Goal: Find specific page/section: Find specific page/section

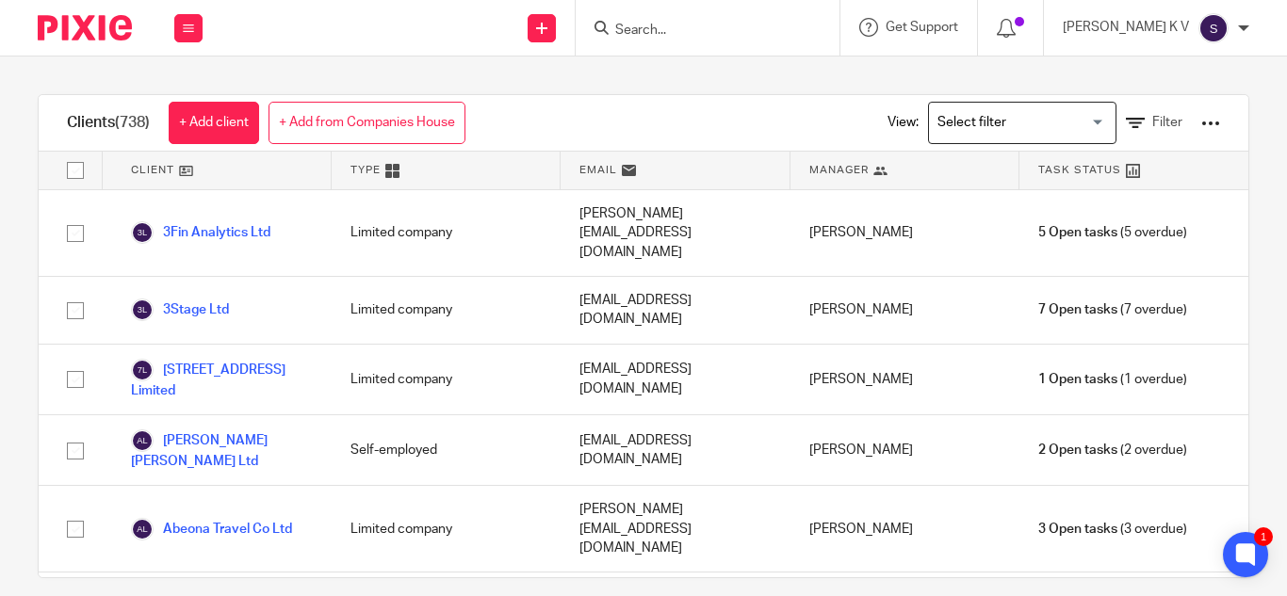
click at [715, 24] on input "Search" at bounding box center [698, 31] width 170 height 17
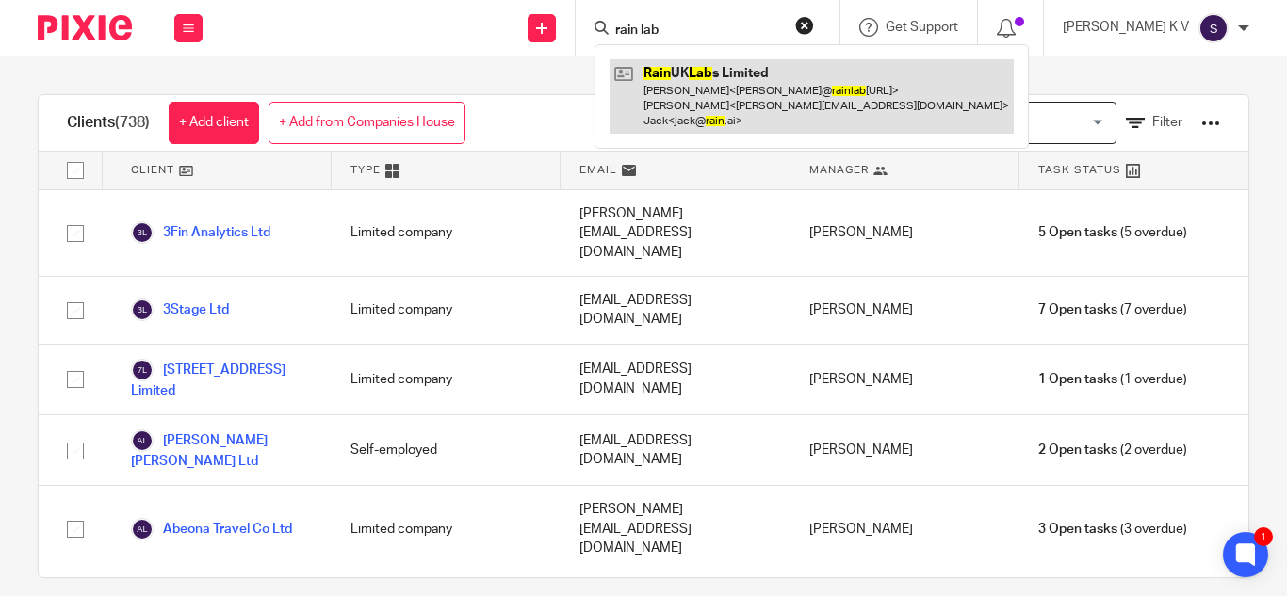
type input "rain lab"
click at [771, 90] on link at bounding box center [812, 96] width 404 height 74
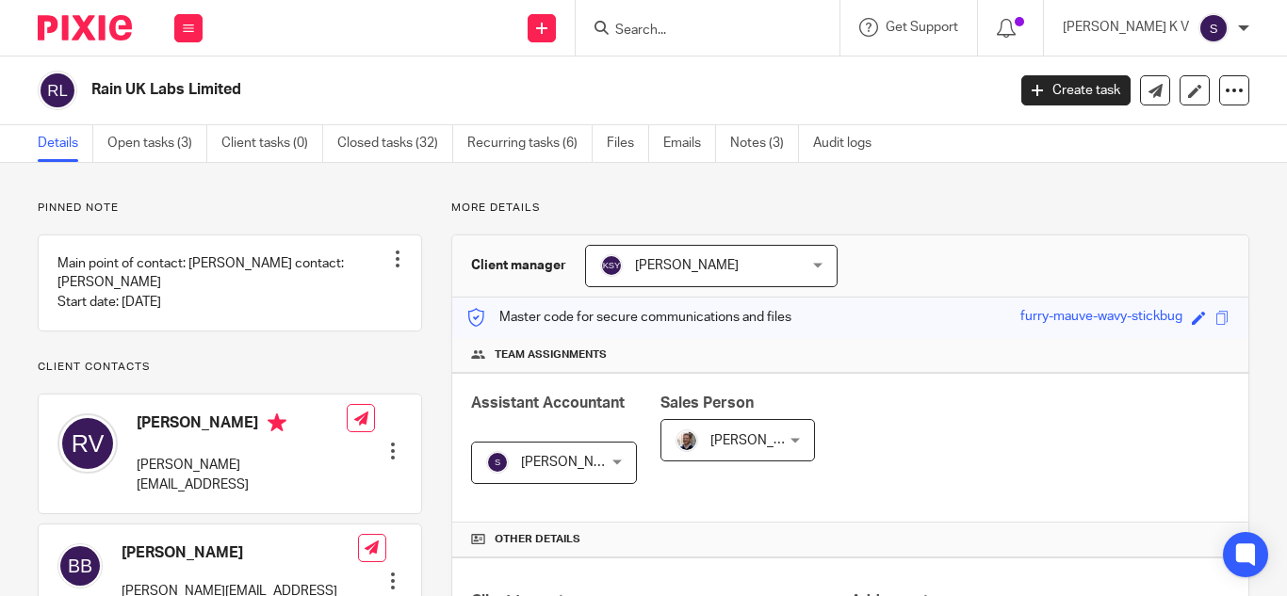
scroll to position [651, 0]
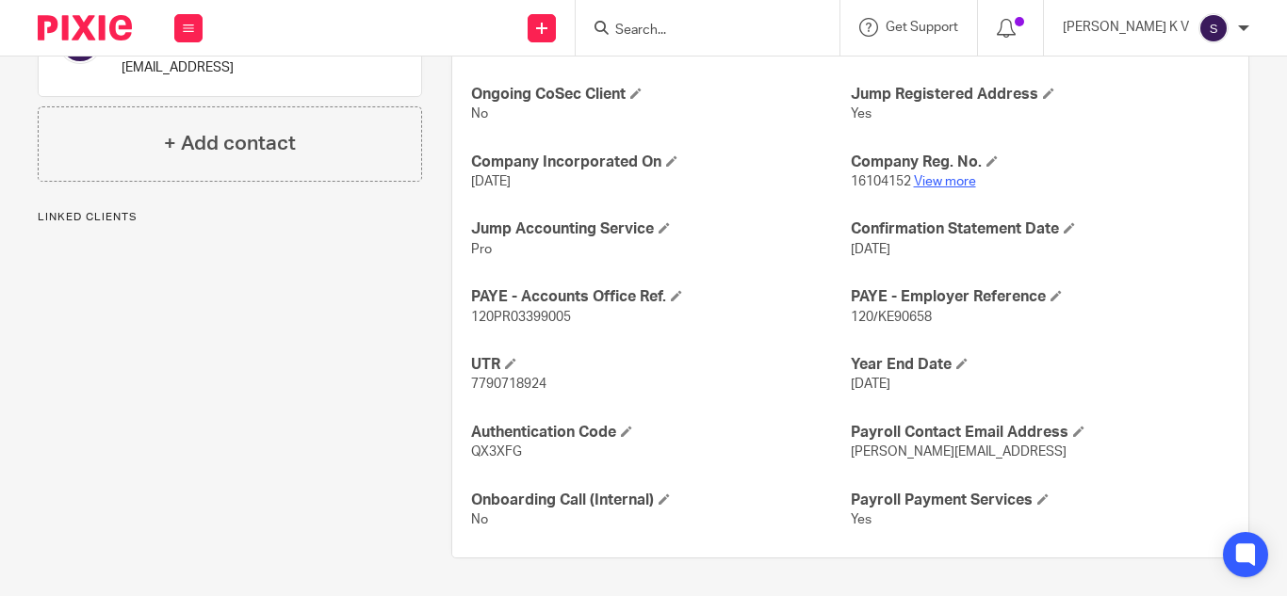
click at [940, 186] on link "View more" at bounding box center [945, 181] width 62 height 13
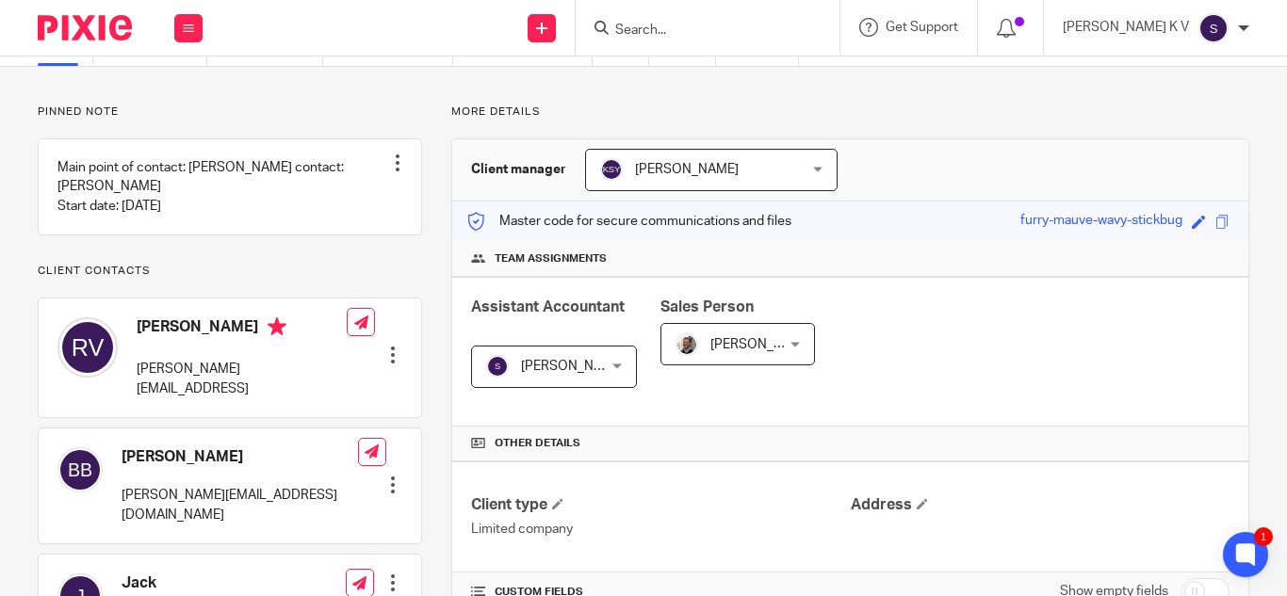
scroll to position [0, 0]
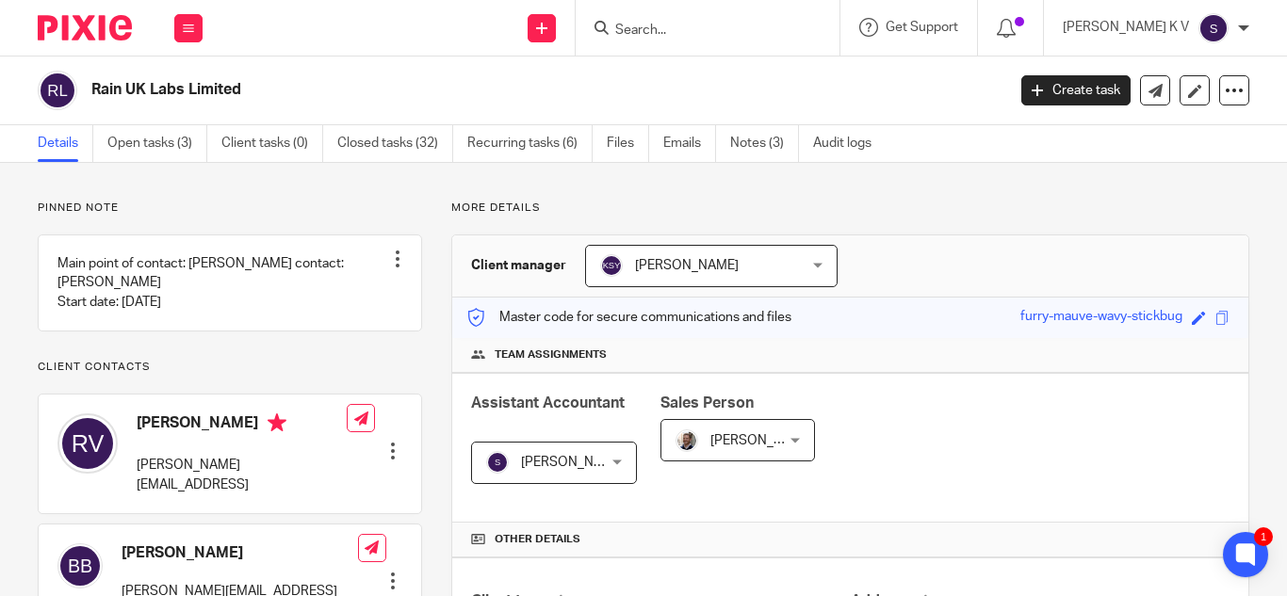
click at [685, 28] on input "Search" at bounding box center [698, 31] width 170 height 17
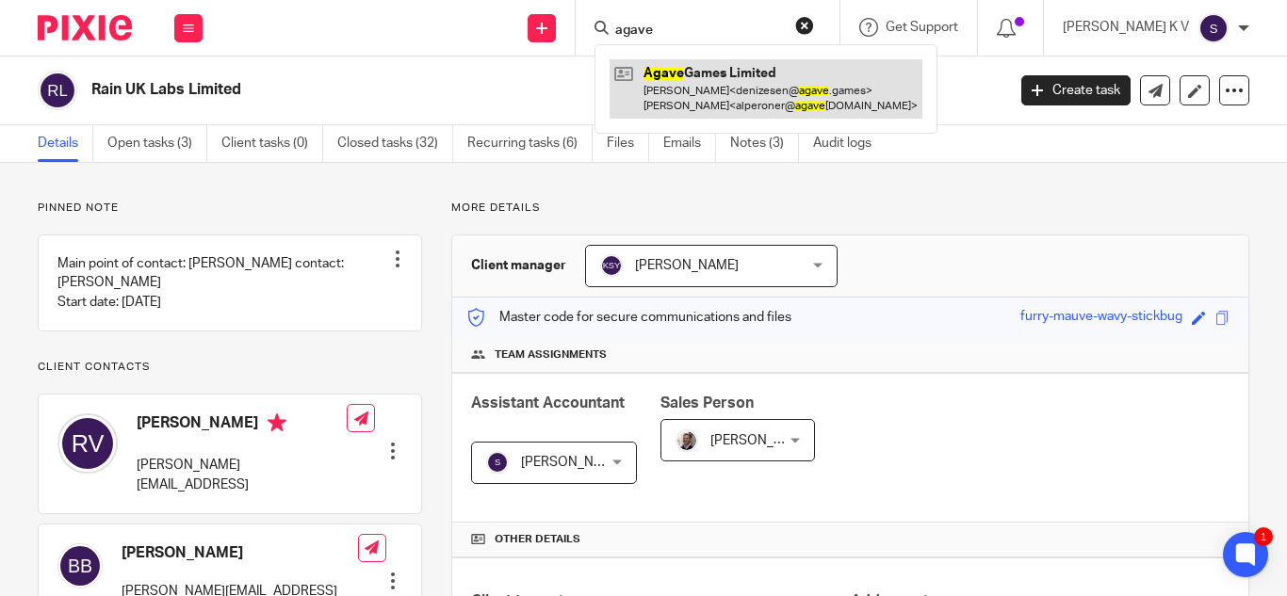
type input "agave"
click at [755, 80] on link at bounding box center [766, 88] width 313 height 58
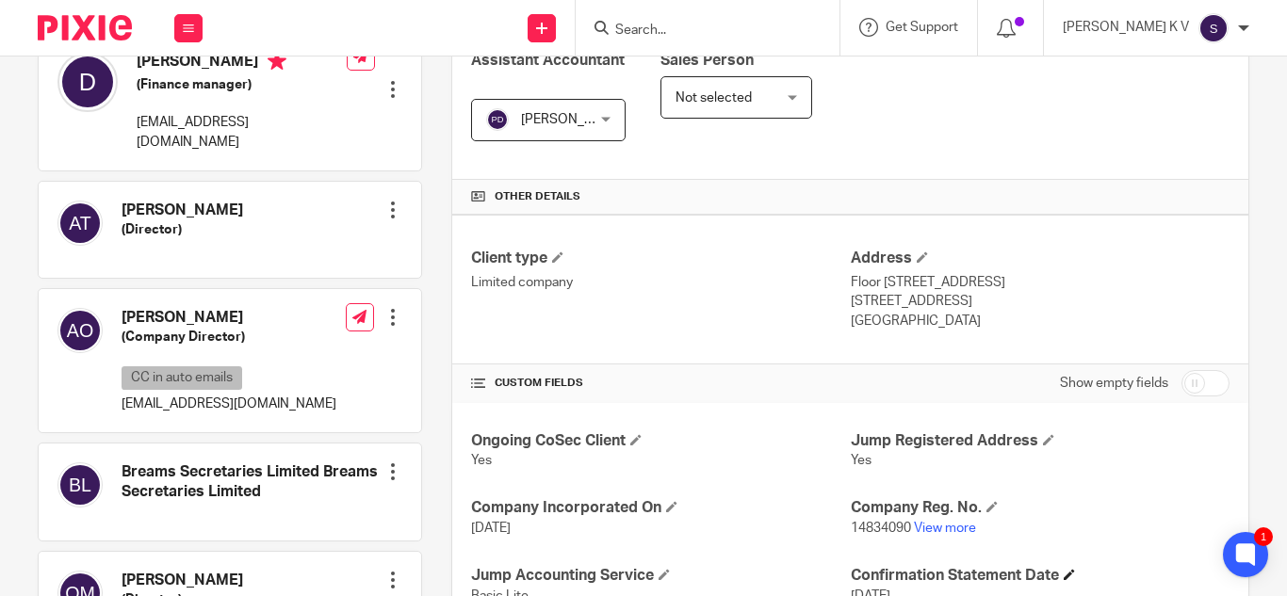
scroll to position [385, 0]
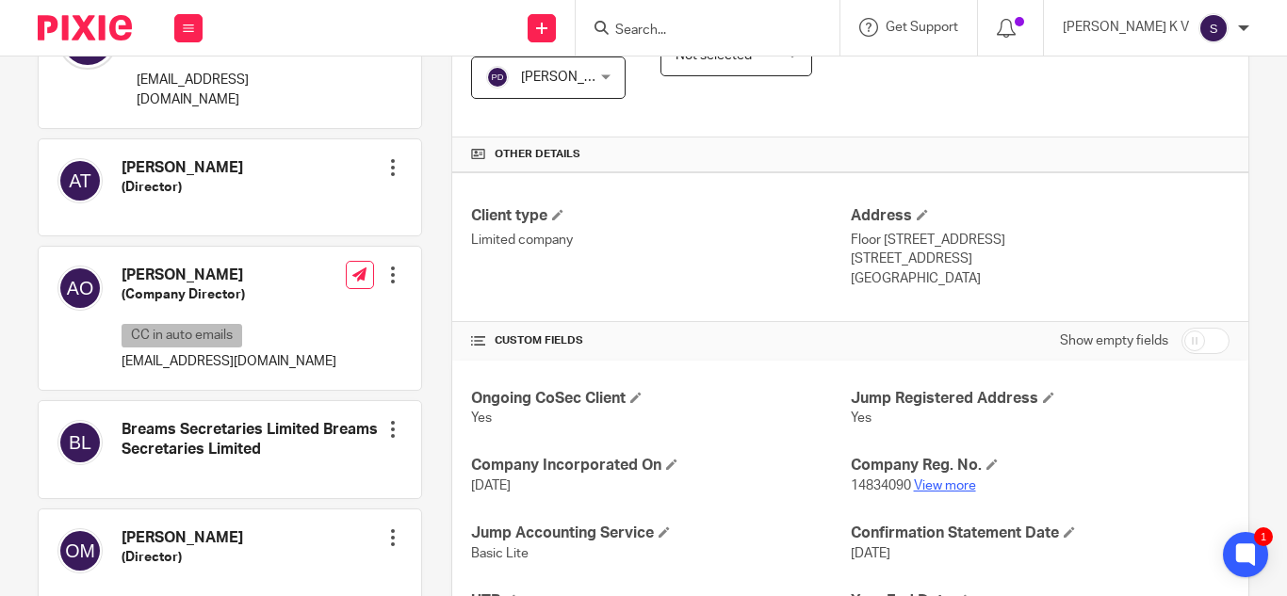
click at [941, 485] on link "View more" at bounding box center [945, 486] width 62 height 13
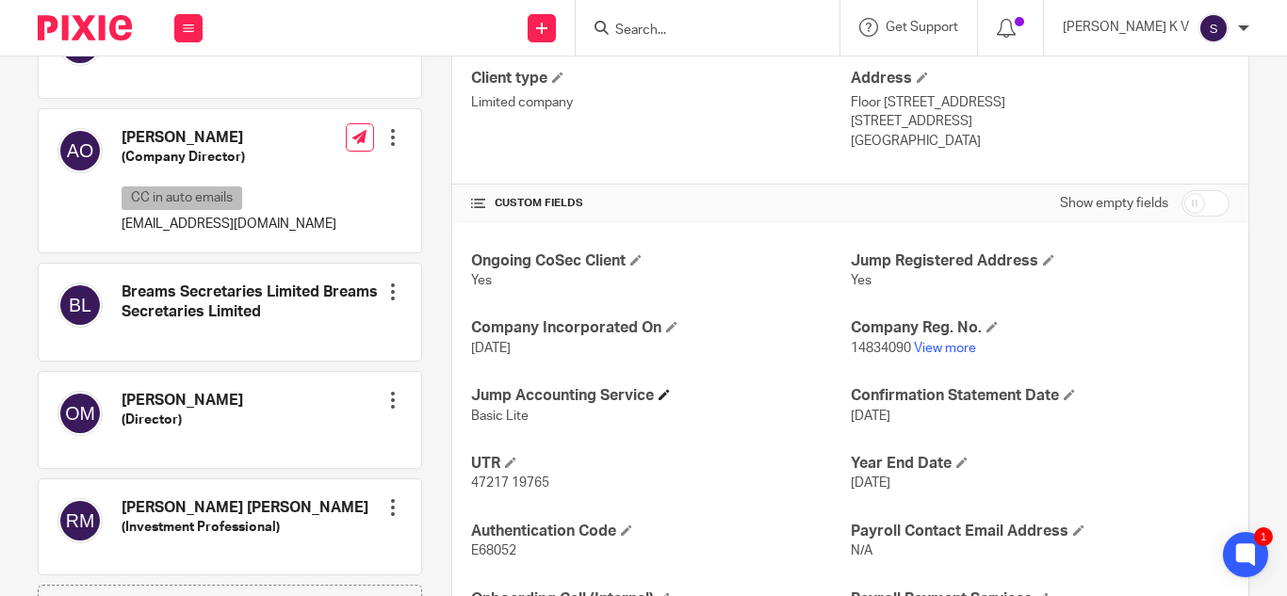
scroll to position [762, 0]
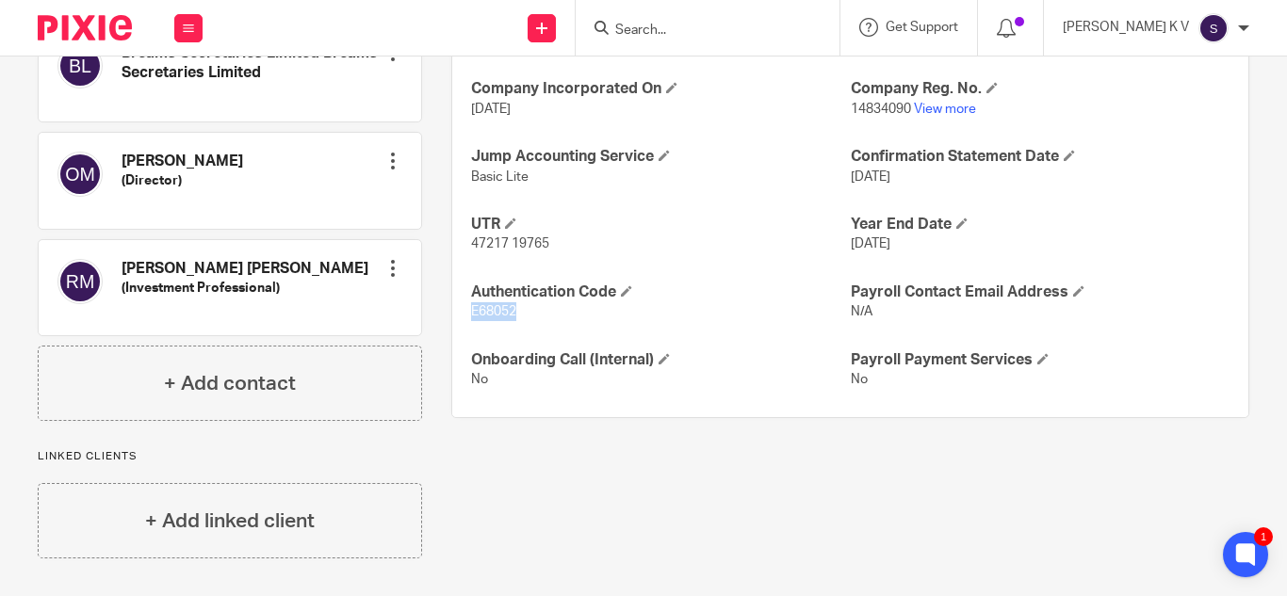
drag, startPoint x: 517, startPoint y: 309, endPoint x: 455, endPoint y: 311, distance: 62.2
click at [455, 311] on div "Ongoing CoSec Client Yes Jump Registered Address Yes Company Incorporated On 28…" at bounding box center [850, 201] width 796 height 434
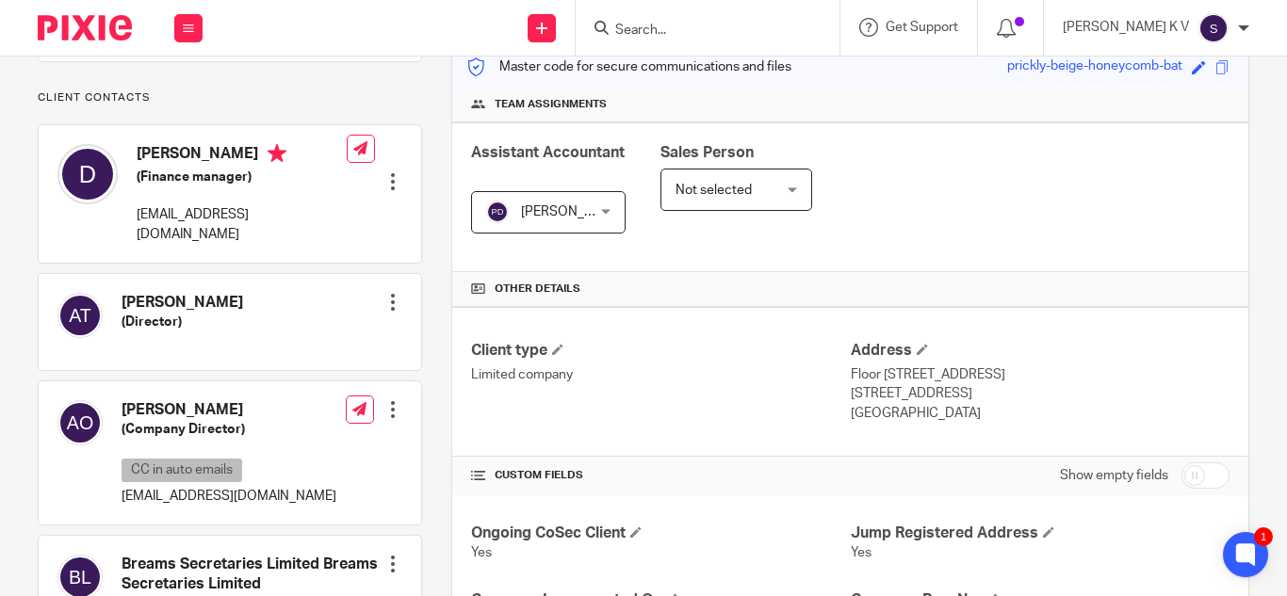
scroll to position [0, 0]
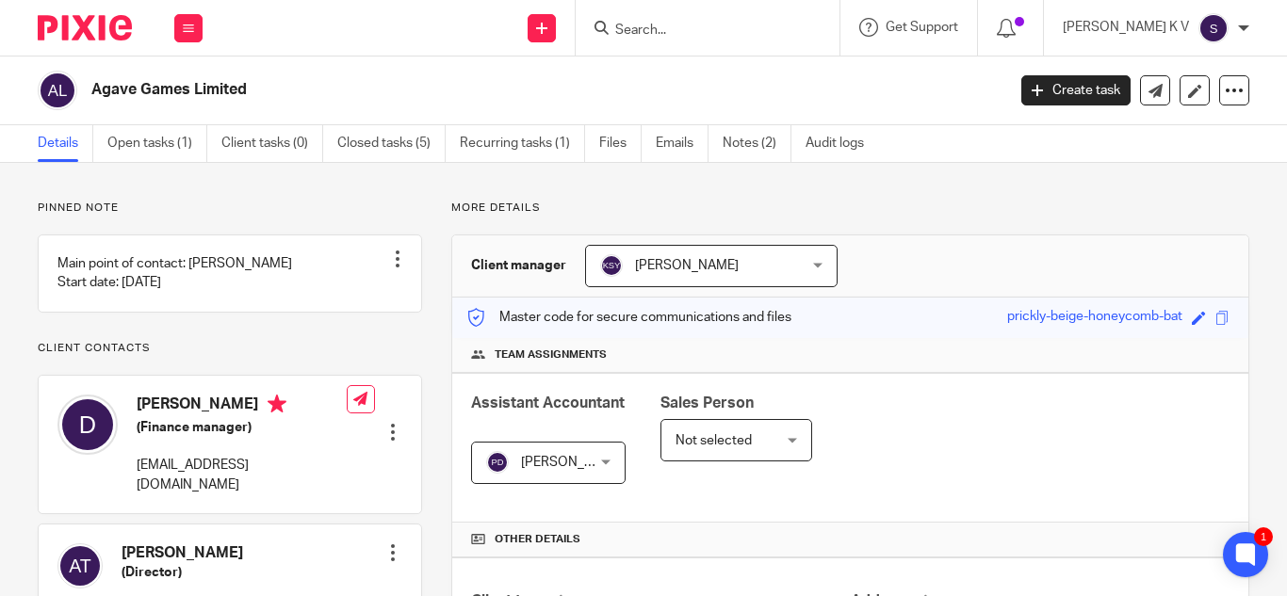
click at [680, 20] on form at bounding box center [713, 28] width 201 height 24
click at [730, 33] on input "Search" at bounding box center [698, 31] width 170 height 17
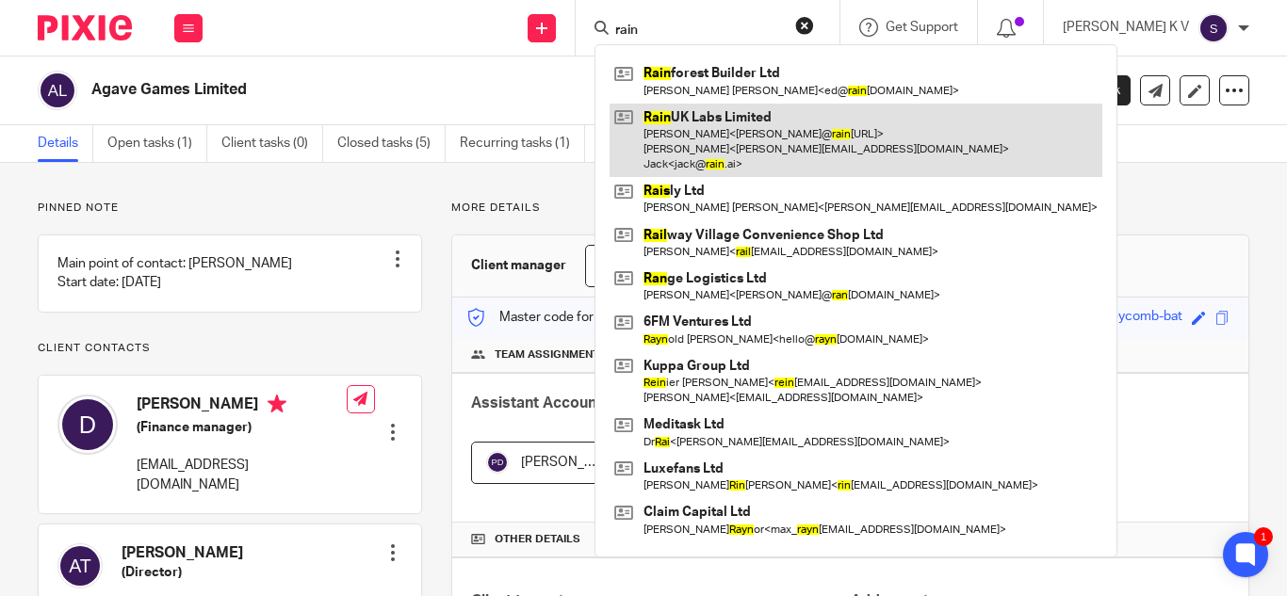
type input "rain"
click at [856, 148] on link at bounding box center [856, 141] width 493 height 74
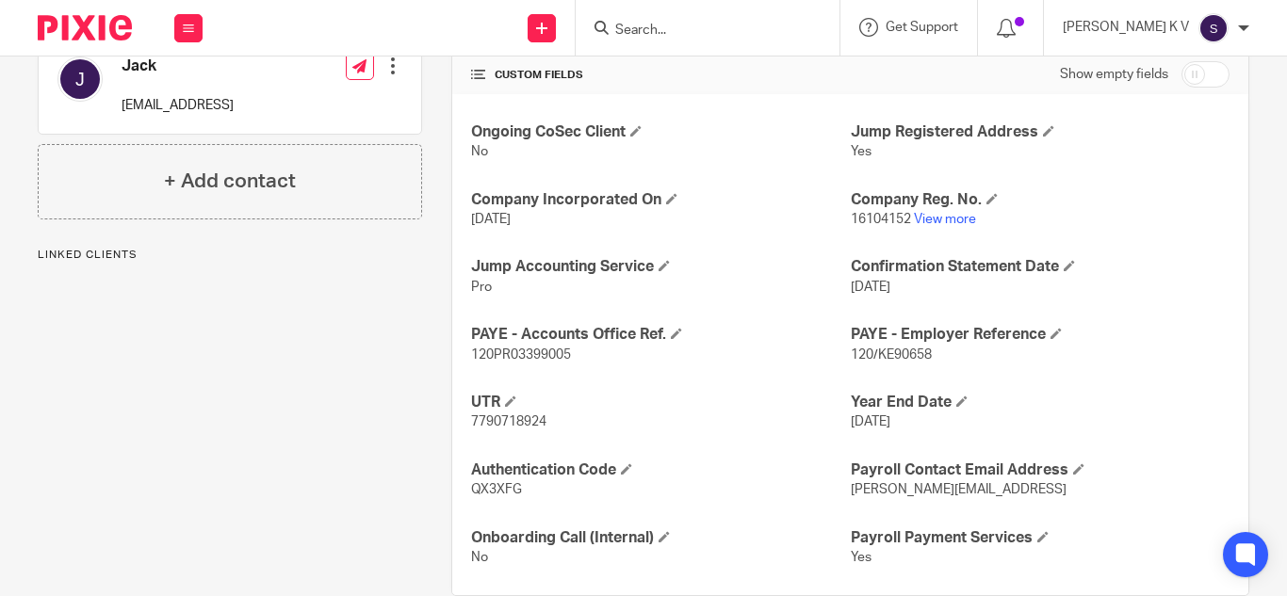
scroll to position [651, 0]
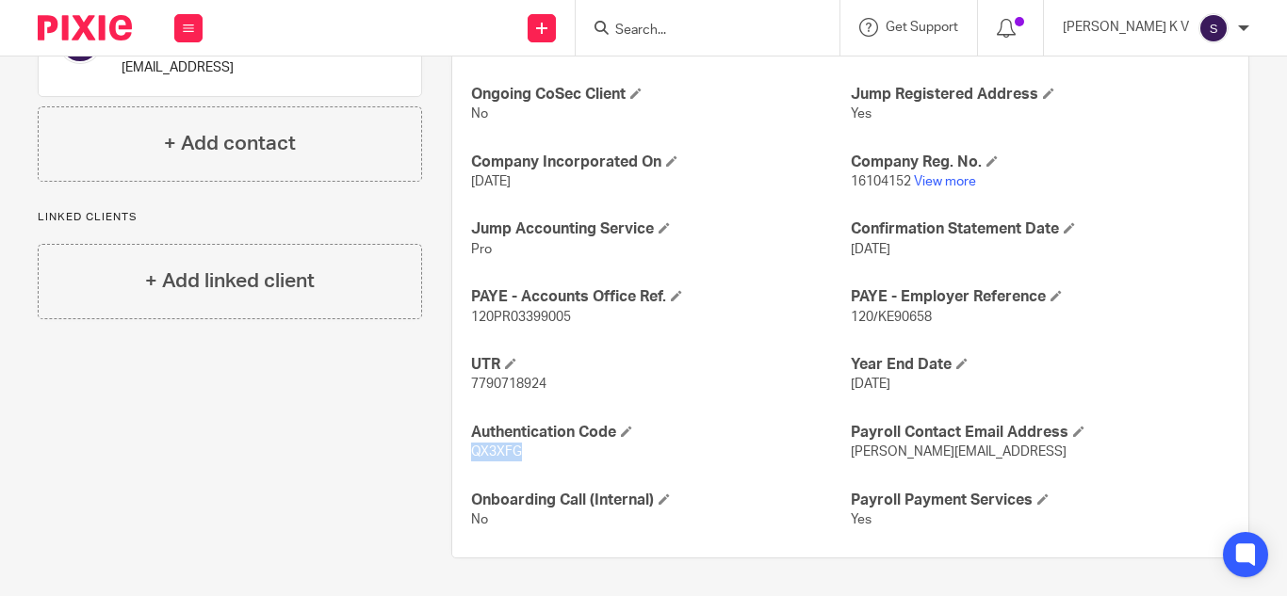
drag, startPoint x: 513, startPoint y: 453, endPoint x: 436, endPoint y: 460, distance: 76.6
click at [436, 460] on div "More details Client manager Kian Sadoughi-Yarand Kian Sadoughi-Yarand Aashish A…" at bounding box center [835, 54] width 827 height 1009
copy span "QX3XFG"
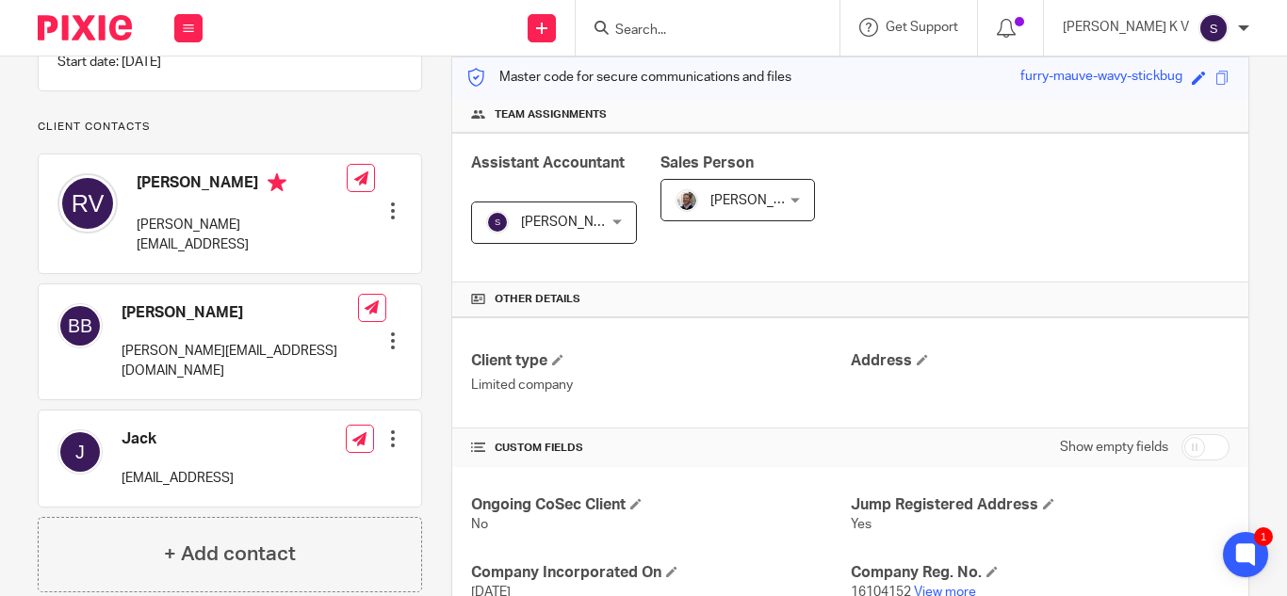
scroll to position [0, 0]
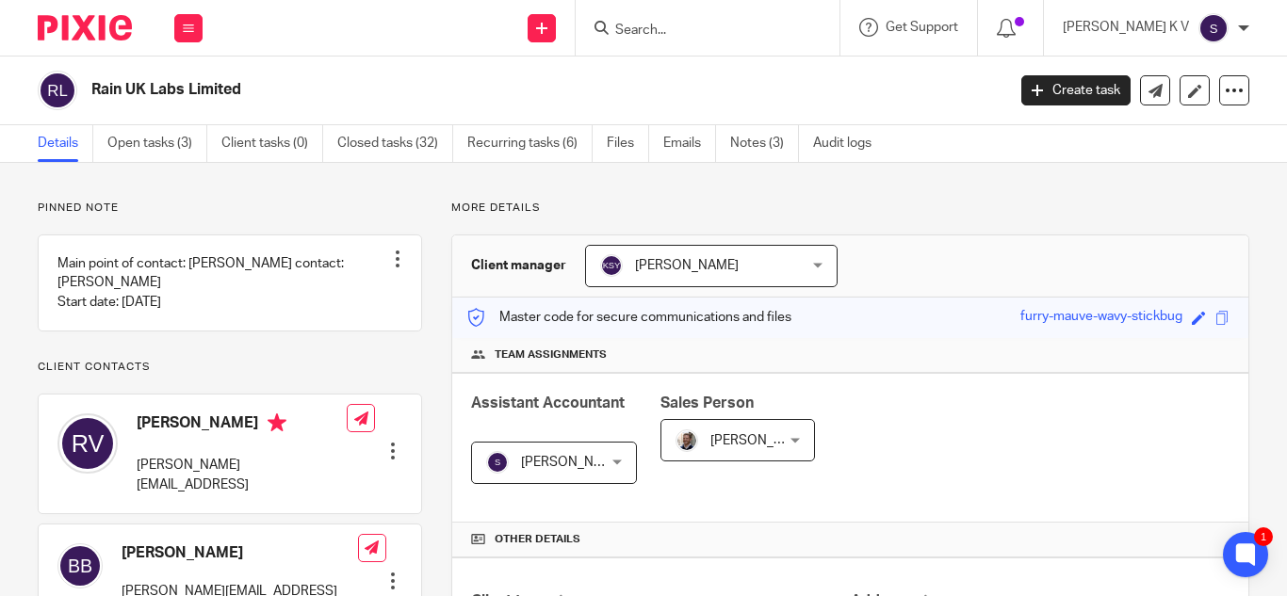
click at [731, 24] on input "Search" at bounding box center [698, 31] width 170 height 17
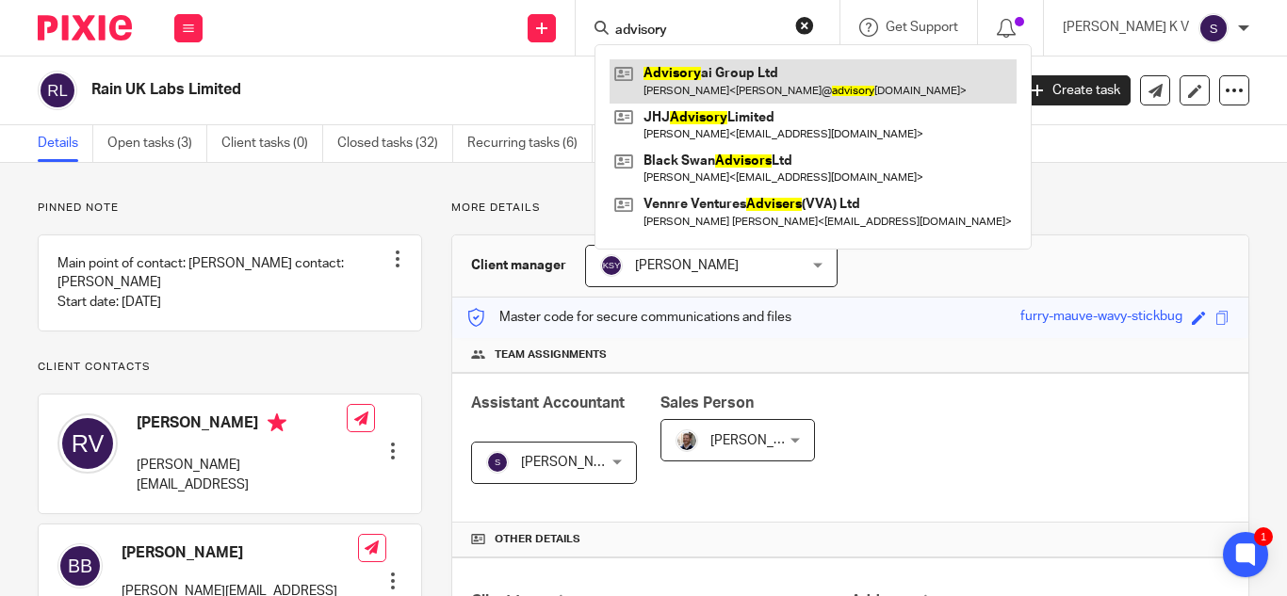
type input "advisory"
click at [760, 60] on link at bounding box center [813, 80] width 407 height 43
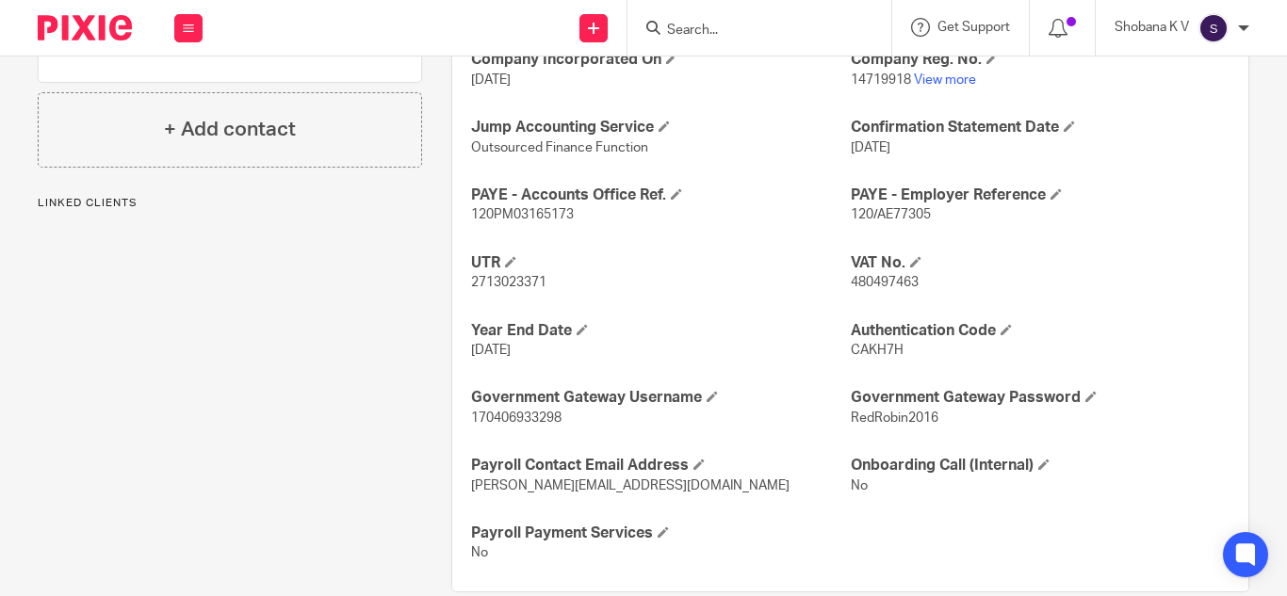
scroll to position [825, 0]
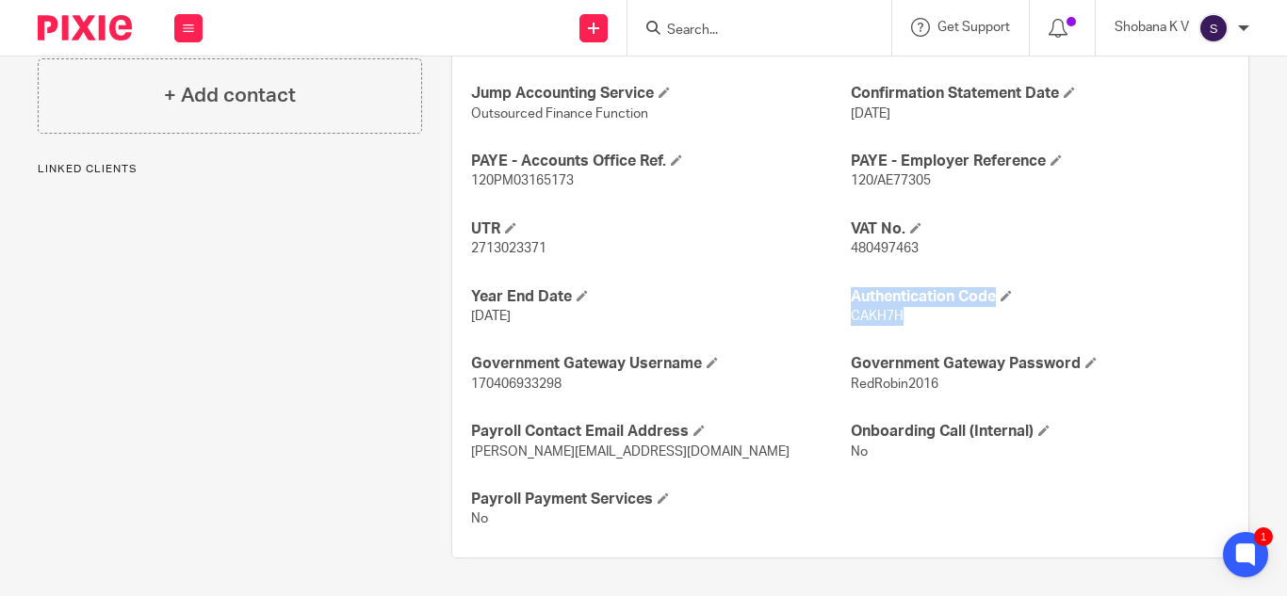
drag, startPoint x: 890, startPoint y: 315, endPoint x: 839, endPoint y: 318, distance: 51.0
click at [839, 318] on div "Ongoing CoSec Client No Jump Registered Address No Company Incorporated On [DAT…" at bounding box center [850, 239] width 796 height 637
click at [851, 316] on span "CAKH7H" at bounding box center [877, 316] width 53 height 13
drag, startPoint x: 841, startPoint y: 316, endPoint x: 894, endPoint y: 318, distance: 52.8
click at [894, 318] on p "CAKH7H" at bounding box center [1040, 316] width 379 height 19
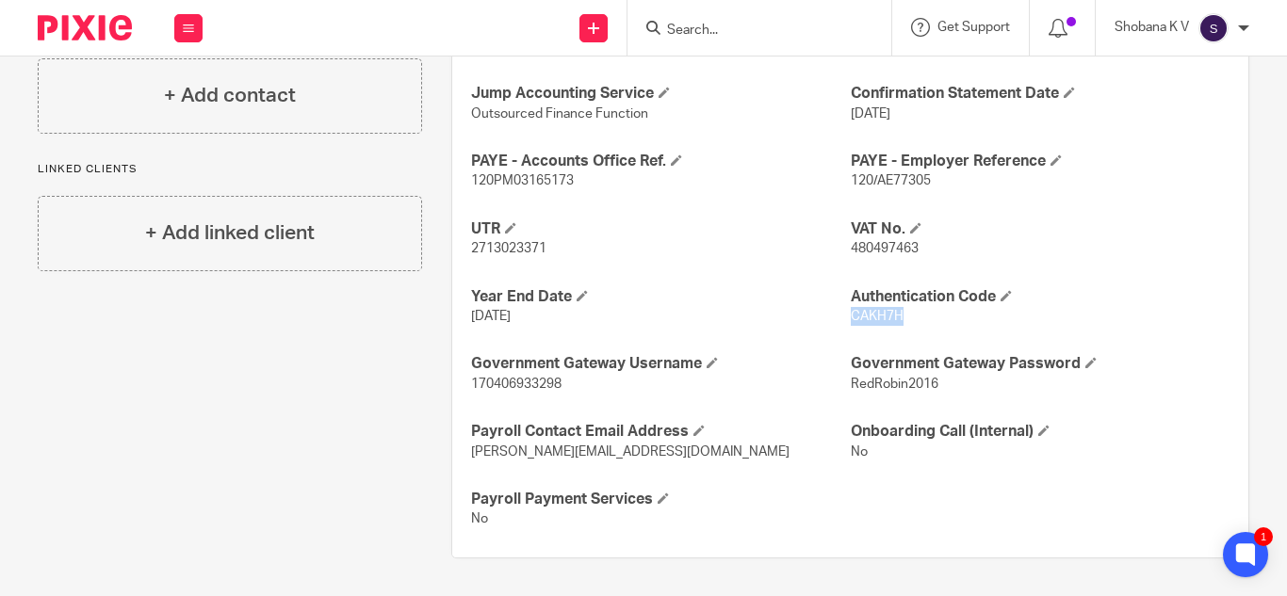
copy span "CAKH7H"
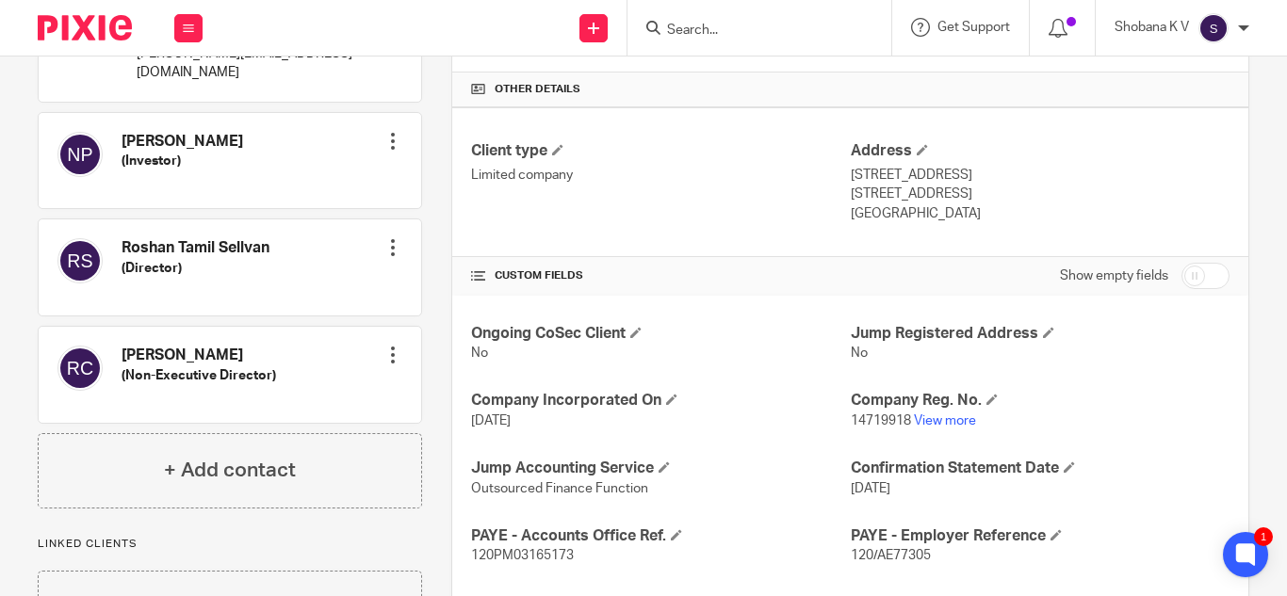
scroll to position [0, 0]
